Goal: Find specific page/section: Find specific page/section

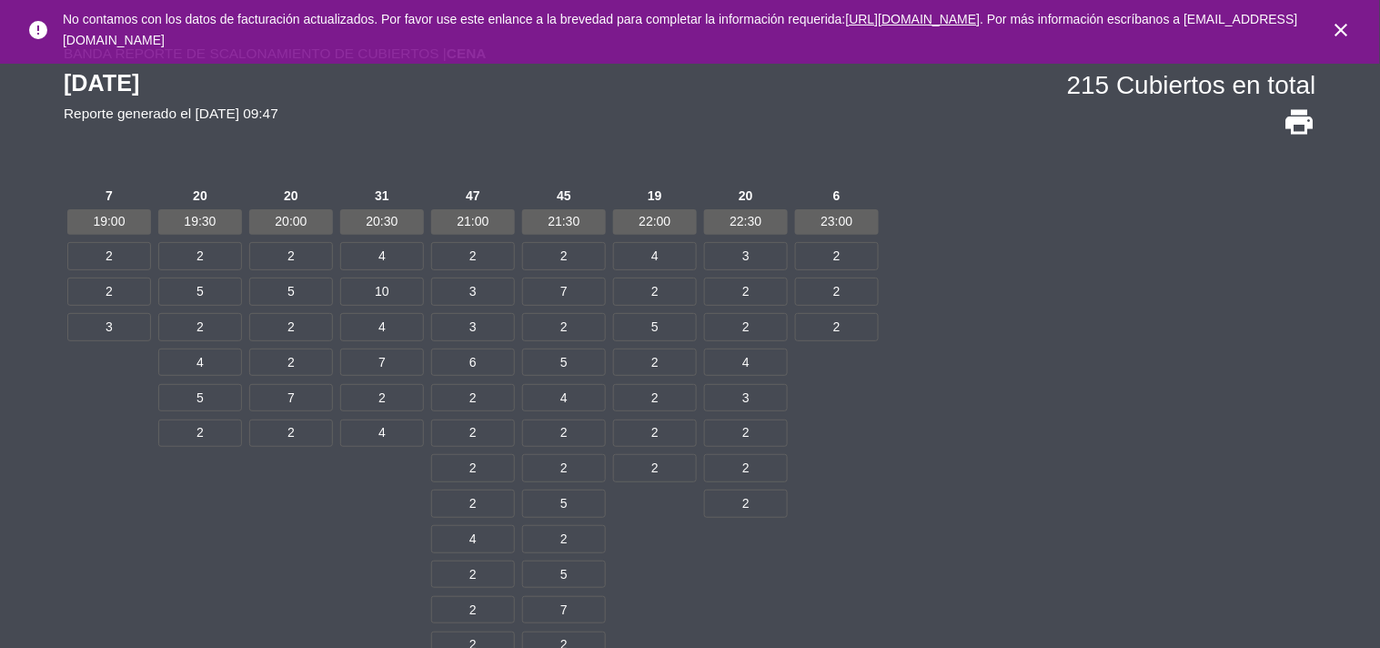
click at [592, 531] on span "2" at bounding box center [564, 538] width 84 height 27
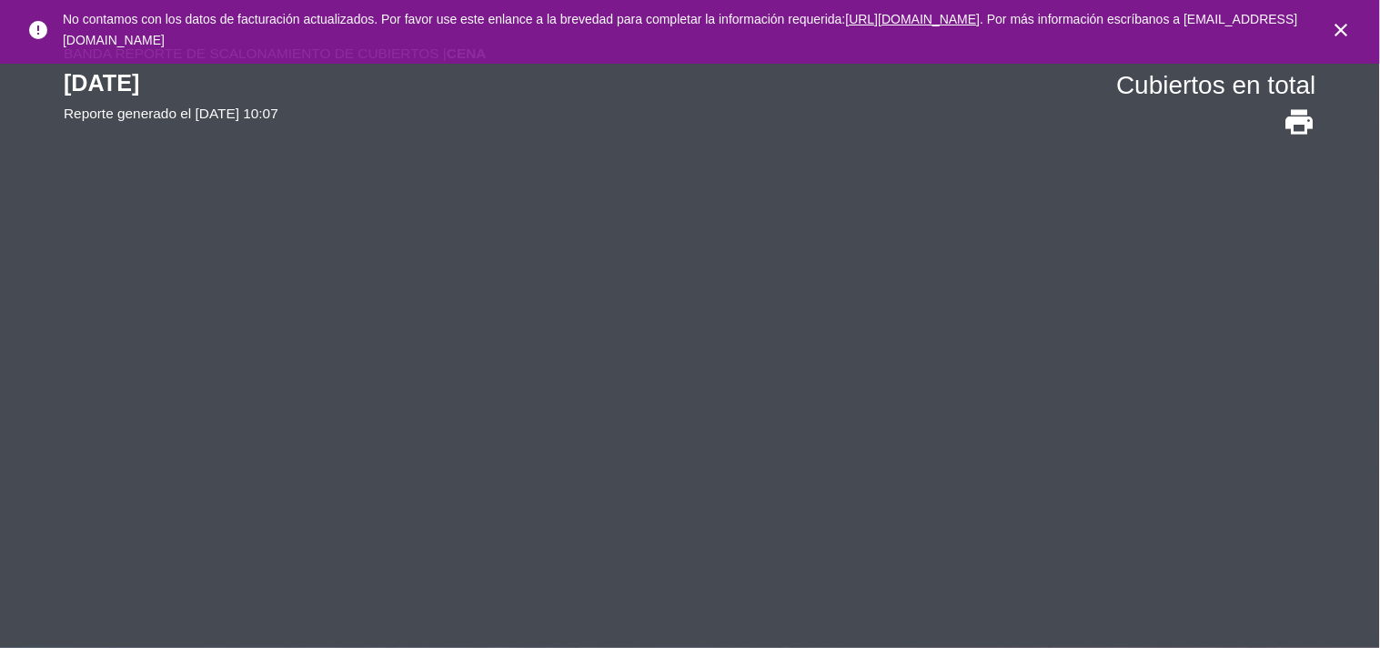
click at [1008, 449] on div "Banda Reporte de scalonamiento de cubiertos | Cena [DATE] Reporte generado el […" at bounding box center [690, 324] width 1380 height 648
